Goal: Information Seeking & Learning: Learn about a topic

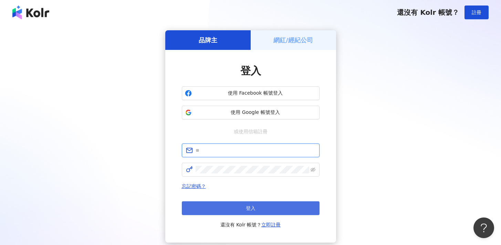
type input "**********"
click at [228, 212] on button "登入" at bounding box center [251, 208] width 138 height 14
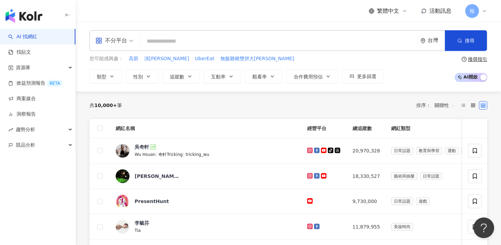
click at [162, 40] on input "search" at bounding box center [279, 41] width 272 height 13
type input "*"
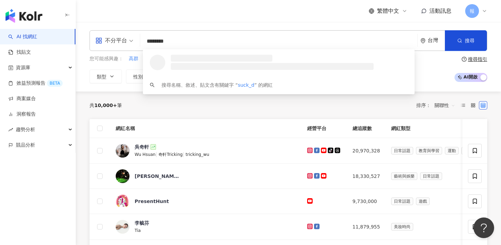
type input "*********"
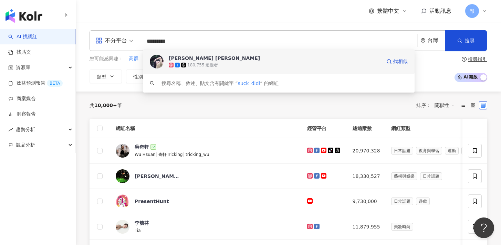
click at [240, 67] on div "180,755 追蹤者" at bounding box center [275, 65] width 212 height 7
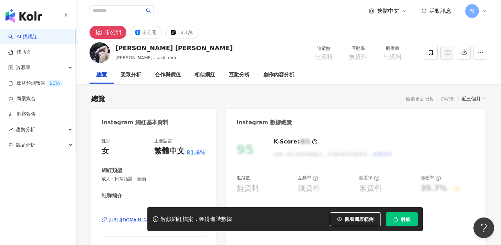
scroll to position [24, 0]
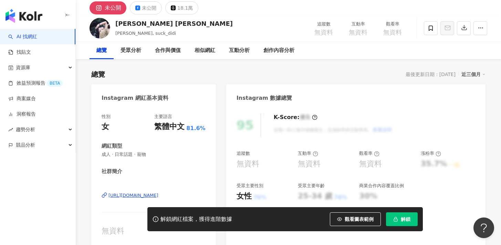
click at [400, 219] on button "解鎖" at bounding box center [402, 219] width 32 height 14
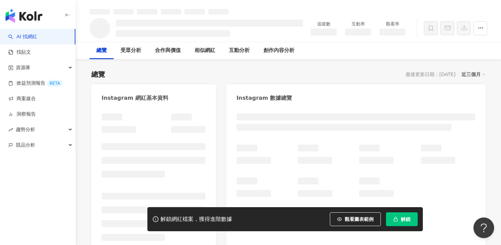
scroll to position [32, 0]
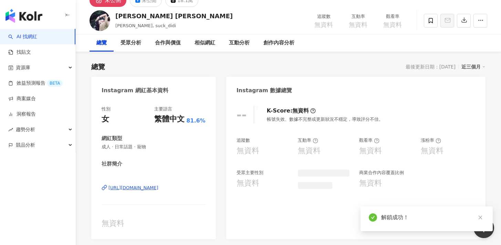
scroll to position [24, 0]
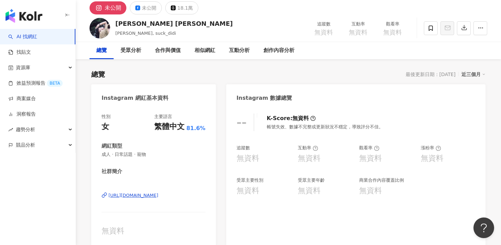
click at [37, 40] on link "AI 找網紅" at bounding box center [22, 36] width 29 height 7
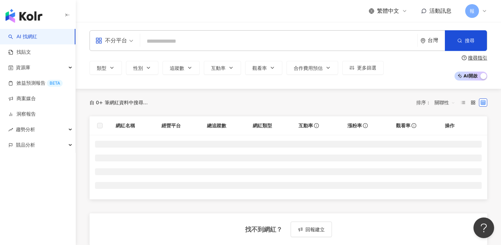
click at [224, 44] on input "search" at bounding box center [279, 41] width 272 height 13
type input "*"
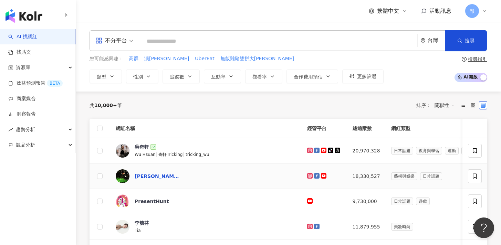
click at [158, 177] on div "[PERSON_NAME] [PERSON_NAME]" at bounding box center [157, 176] width 45 height 7
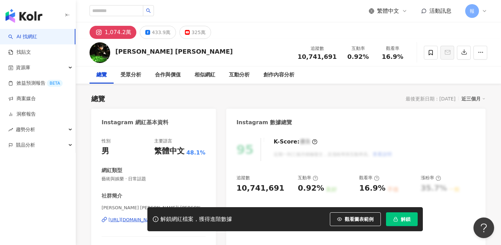
click at [398, 219] on icon "button" at bounding box center [395, 219] width 5 height 5
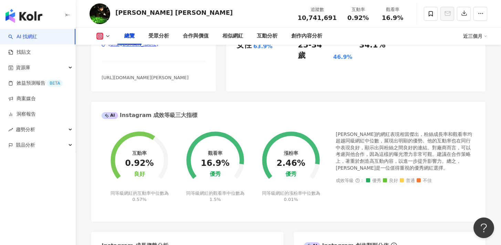
scroll to position [188, 0]
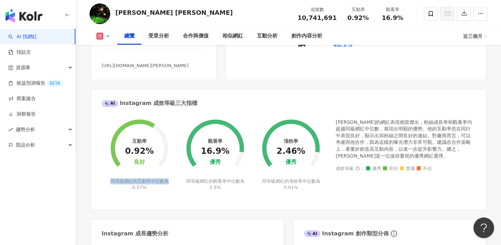
drag, startPoint x: 111, startPoint y: 181, endPoint x: 174, endPoint y: 184, distance: 63.8
click at [174, 184] on div "互動率 0.92% 良好 同等級網紅的互動率中位數為 0.57%" at bounding box center [140, 151] width 76 height 80
click at [147, 188] on div "同等級網紅的互動率中位數為 0.57%" at bounding box center [139, 184] width 60 height 12
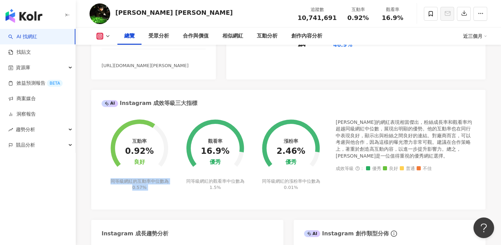
click at [146, 189] on div "同等級網紅的互動率中位數為 0.57%" at bounding box center [139, 184] width 60 height 12
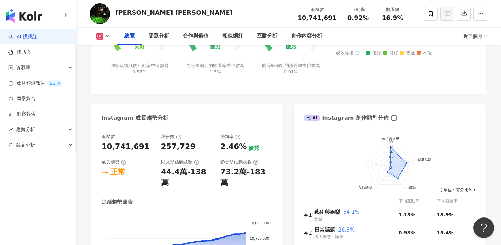
scroll to position [304, 0]
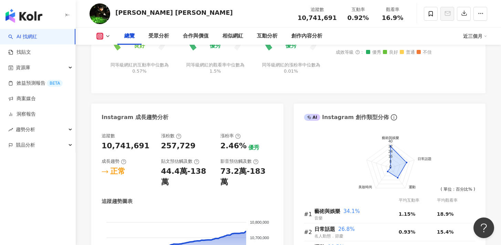
click at [192, 173] on div "44.4萬-138萬" at bounding box center [187, 176] width 53 height 21
click at [185, 185] on div "追蹤數 10,741,691 漲粉數 257,729 漲粉率 2.46% 優秀 成長趨勢 正常 貼文預估觸及數 44.4萬-138萬 影音預估觸及數 73.2…" at bounding box center [187, 221] width 171 height 177
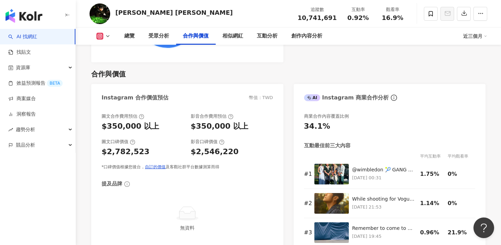
scroll to position [849, 0]
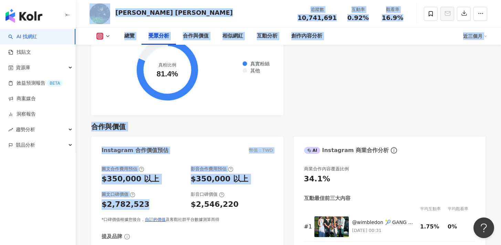
drag, startPoint x: 141, startPoint y: 196, endPoint x: 53, endPoint y: 196, distance: 88.1
click at [164, 174] on div "$350,000 以上" at bounding box center [143, 179] width 82 height 11
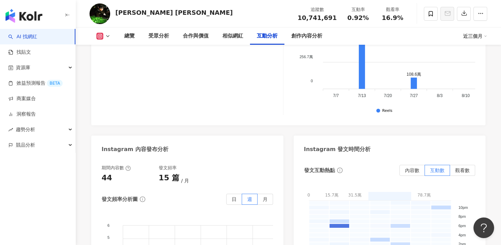
scroll to position [1754, 0]
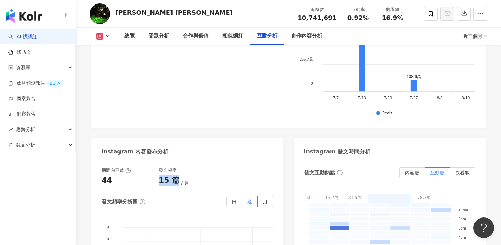
drag, startPoint x: 160, startPoint y: 94, endPoint x: 175, endPoint y: 94, distance: 14.8
click at [175, 175] on div "15 篇" at bounding box center [169, 180] width 21 height 11
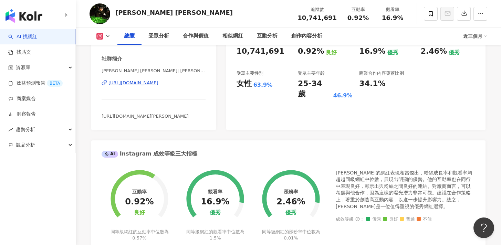
scroll to position [0, 0]
